Goal: Task Accomplishment & Management: Use online tool/utility

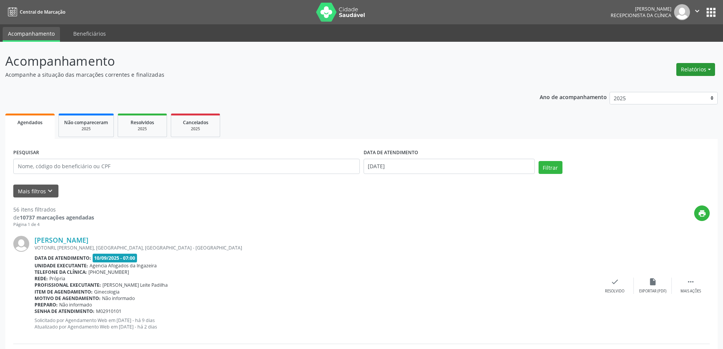
click at [685, 72] on button "Relatórios" at bounding box center [696, 69] width 39 height 13
click at [678, 88] on link "Agendamentos" at bounding box center [675, 86] width 82 height 11
select select "8"
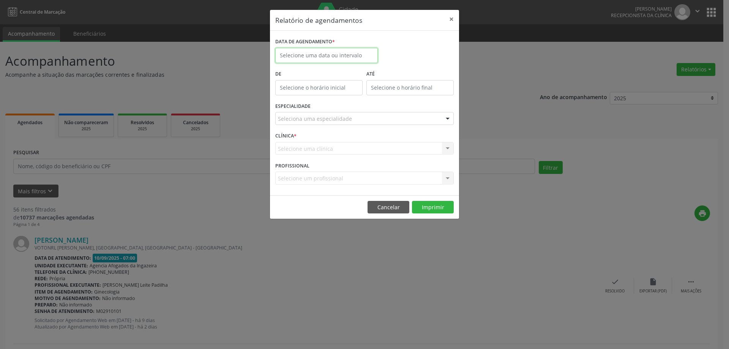
click at [301, 57] on body "Central de Marcação [PERSON_NAME] Recepcionista da clínica  Configurações Sair…" at bounding box center [364, 174] width 729 height 349
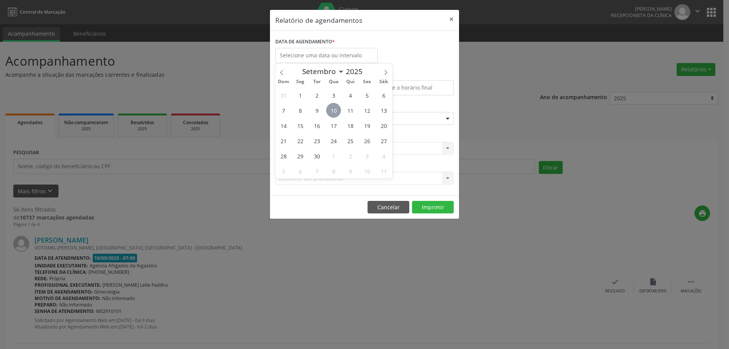
click at [336, 110] on span "10" at bounding box center [333, 110] width 15 height 15
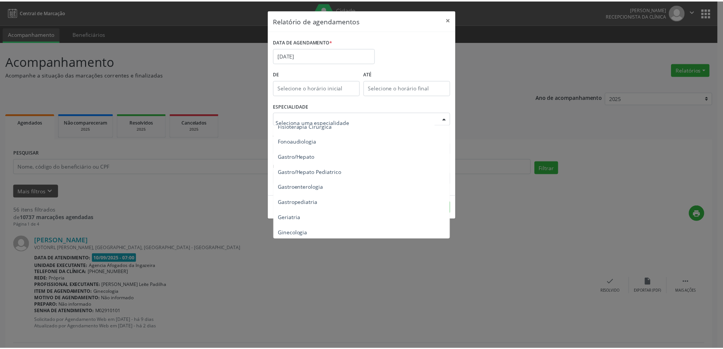
scroll to position [456, 0]
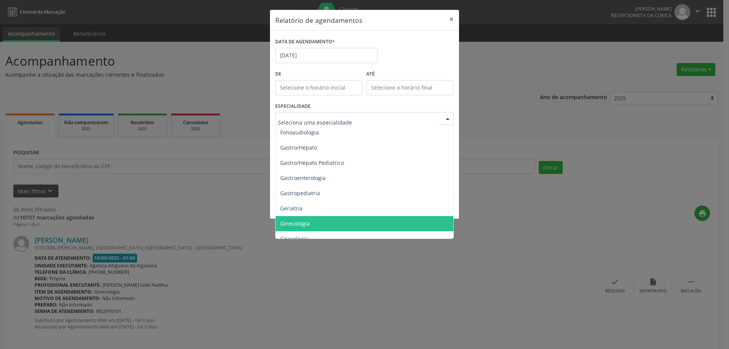
click at [327, 219] on span "Ginecologia" at bounding box center [365, 223] width 179 height 15
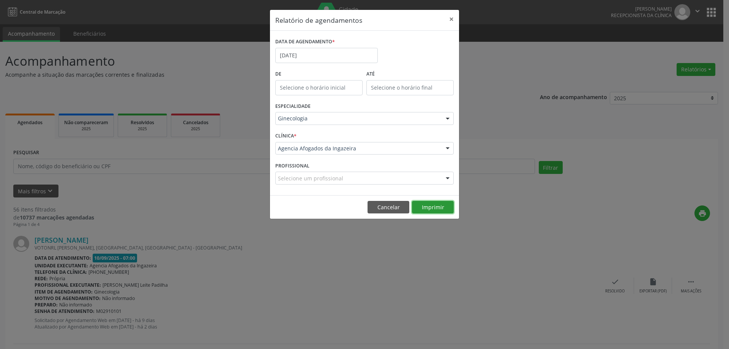
click at [433, 210] on button "Imprimir" at bounding box center [433, 207] width 42 height 13
click at [399, 208] on button "Cancelar" at bounding box center [389, 207] width 42 height 13
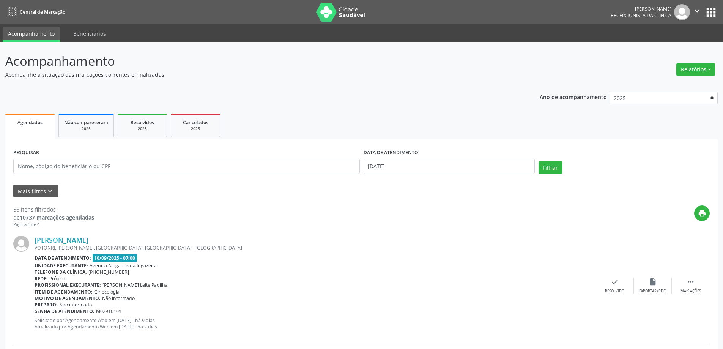
click at [381, 157] on label "DATA DE ATENDIMENTO" at bounding box center [391, 153] width 55 height 12
